Goal: Check status: Check status

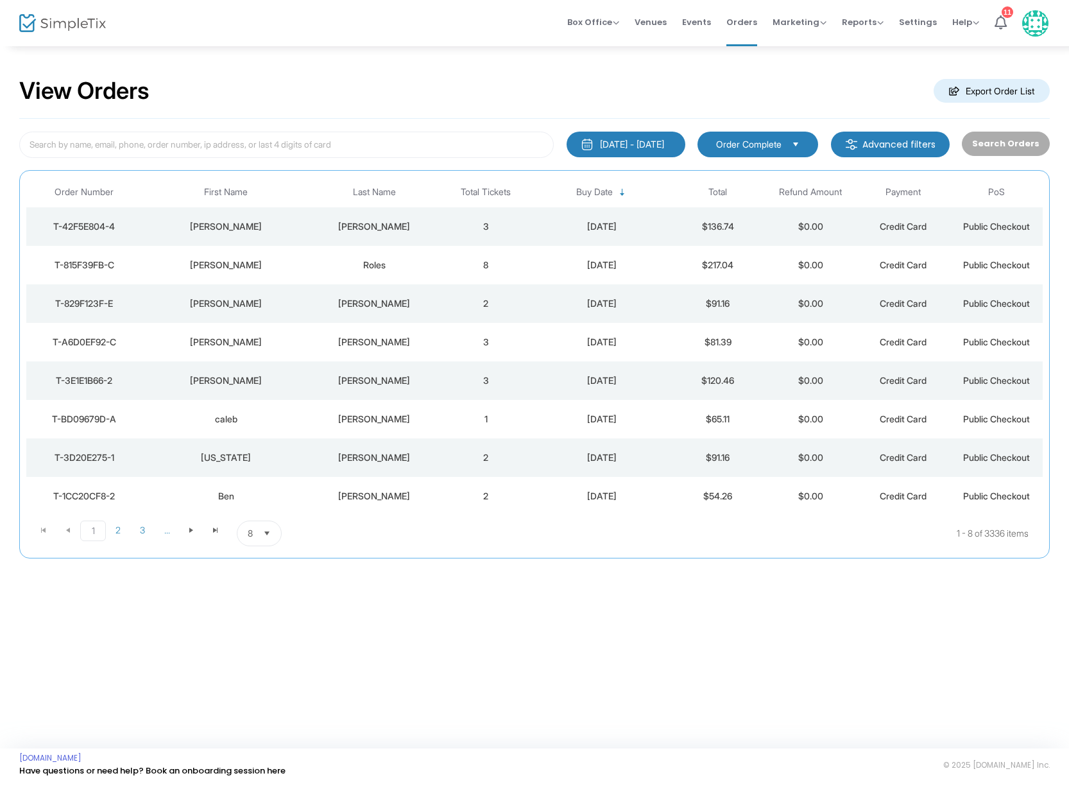
click at [379, 226] on div "[PERSON_NAME]" at bounding box center [375, 226] width 124 height 13
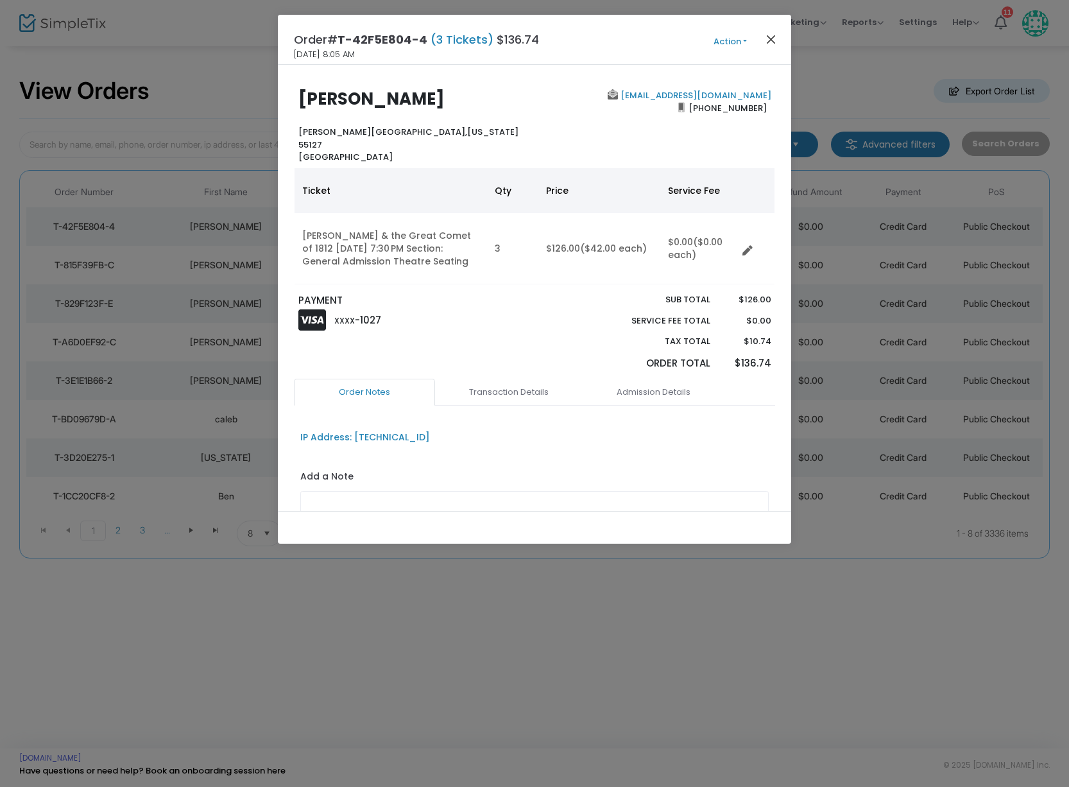
click at [770, 35] on button "Close" at bounding box center [771, 39] width 17 height 17
